Goal: Check status: Check status

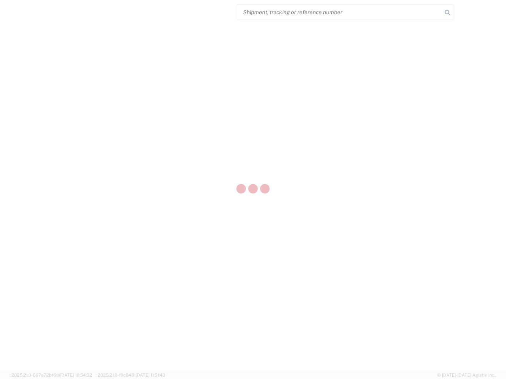
select select "US"
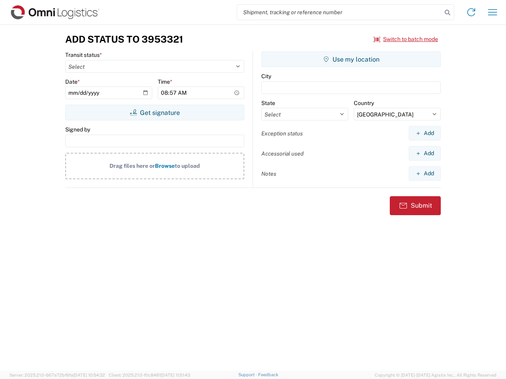
click at [339, 12] on input "search" at bounding box center [339, 12] width 205 height 15
click at [447, 13] on icon at bounding box center [447, 12] width 11 height 11
click at [471, 12] on icon at bounding box center [471, 12] width 13 height 13
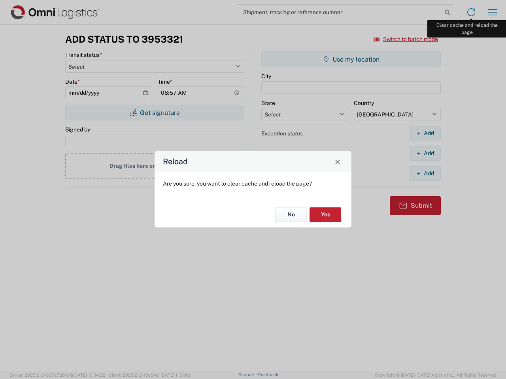
click at [492, 12] on div "Reload Are you sure, you want to clear cache and reload the page? No Yes" at bounding box center [253, 189] width 506 height 379
click at [406, 39] on div "Reload Are you sure, you want to clear cache and reload the page? No Yes" at bounding box center [253, 189] width 506 height 379
click at [154, 113] on div "Reload Are you sure, you want to clear cache and reload the page? No Yes" at bounding box center [253, 189] width 506 height 379
click at [351, 59] on div "Reload Are you sure, you want to clear cache and reload the page? No Yes" at bounding box center [253, 189] width 506 height 379
click at [424, 133] on div "Reload Are you sure, you want to clear cache and reload the page? No Yes" at bounding box center [253, 189] width 506 height 379
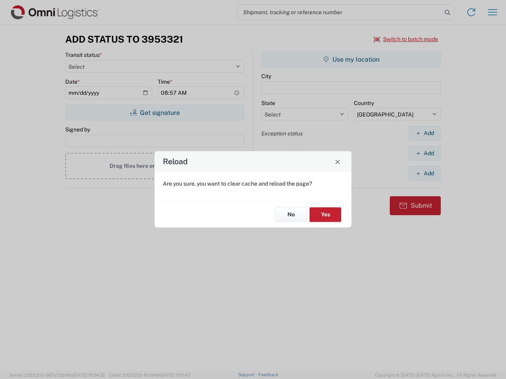
click at [424, 153] on div "Reload Are you sure, you want to clear cache and reload the page? No Yes" at bounding box center [253, 189] width 506 height 379
click at [424, 173] on div "Reload Are you sure, you want to clear cache and reload the page? No Yes" at bounding box center [253, 189] width 506 height 379
